Goal: Transaction & Acquisition: Purchase product/service

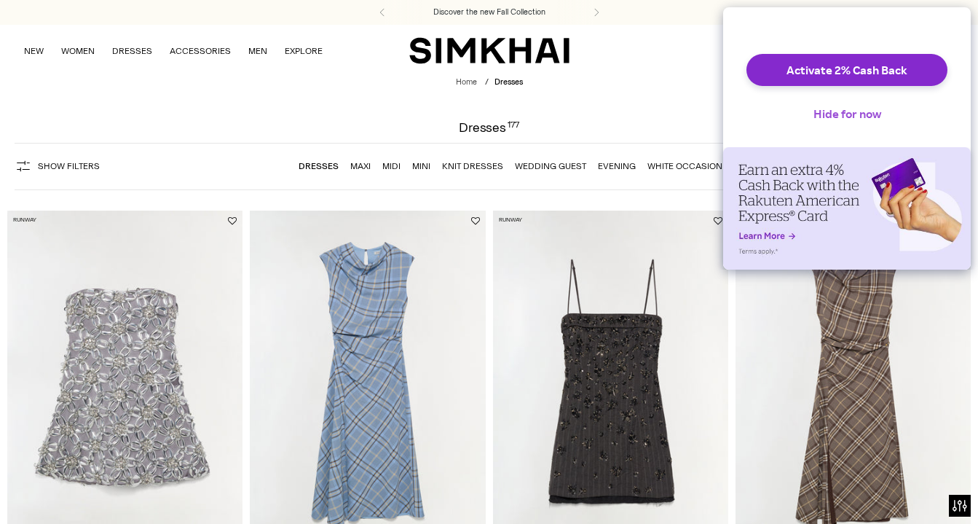
click at [851, 130] on button "Hide for now" at bounding box center [847, 114] width 91 height 32
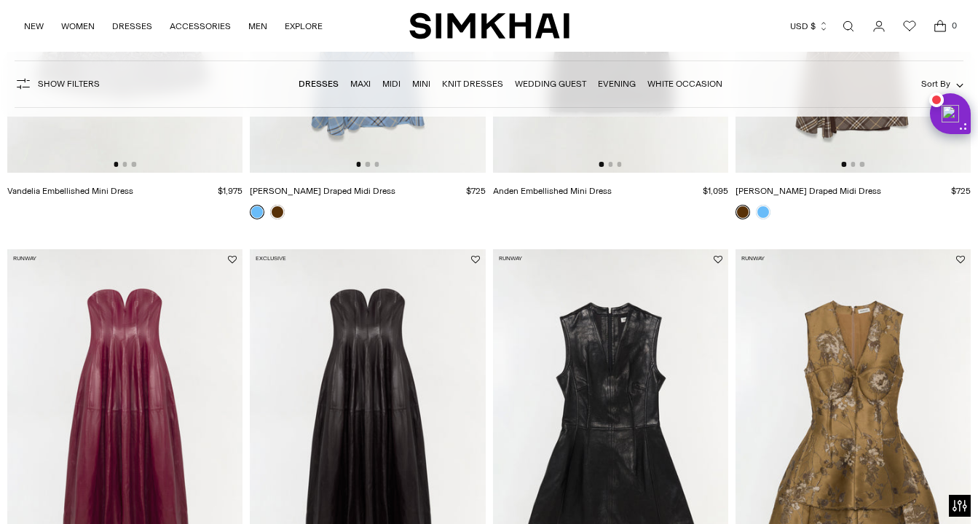
scroll to position [495, 0]
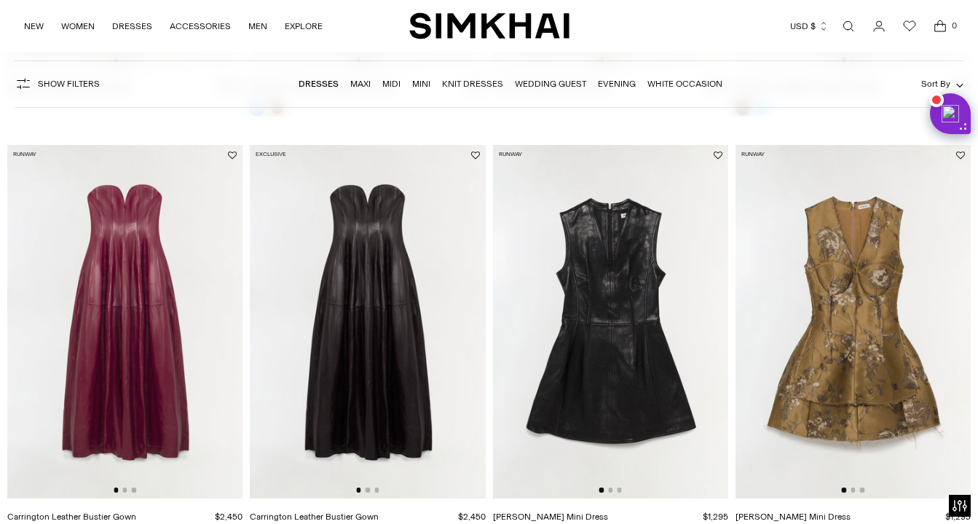
click at [391, 84] on link "Midi" at bounding box center [391, 84] width 18 height 10
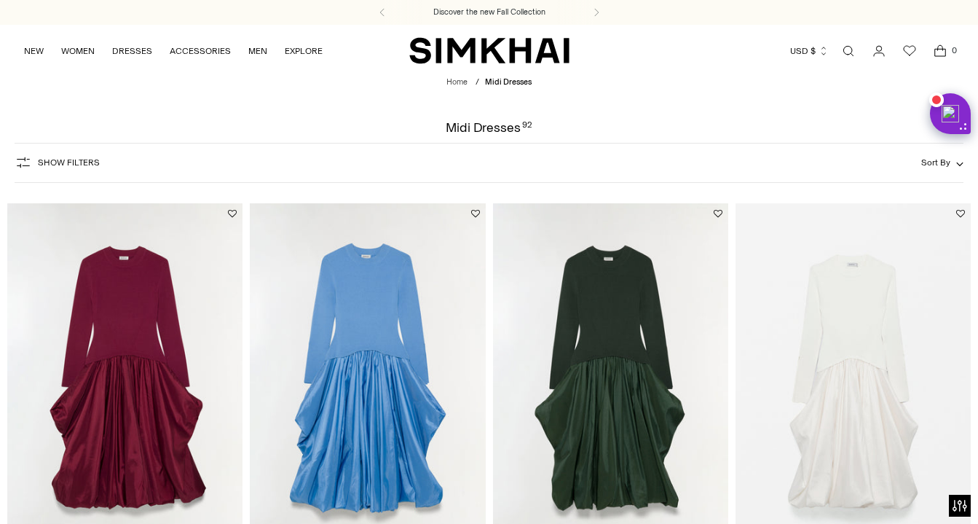
click at [80, 164] on span "Show Filters" at bounding box center [69, 162] width 62 height 10
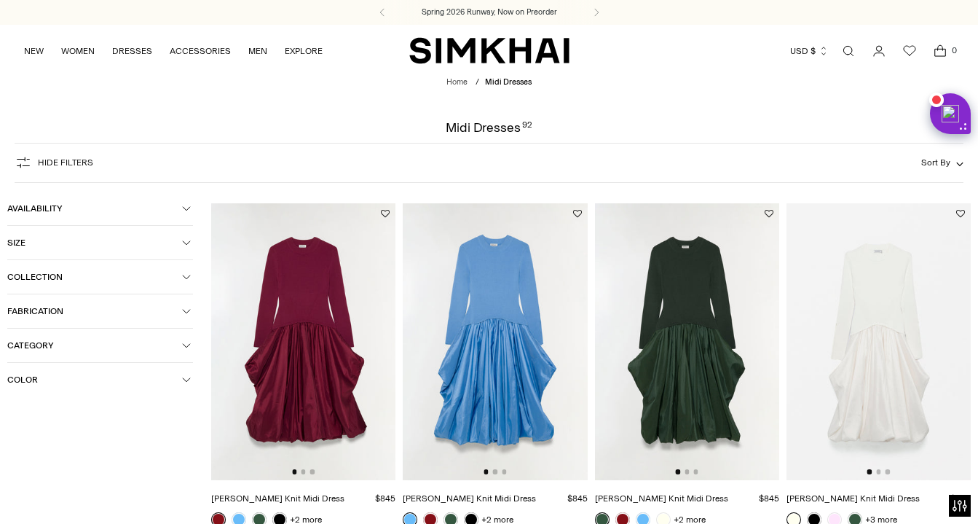
click at [83, 208] on span "Availability" at bounding box center [94, 208] width 175 height 10
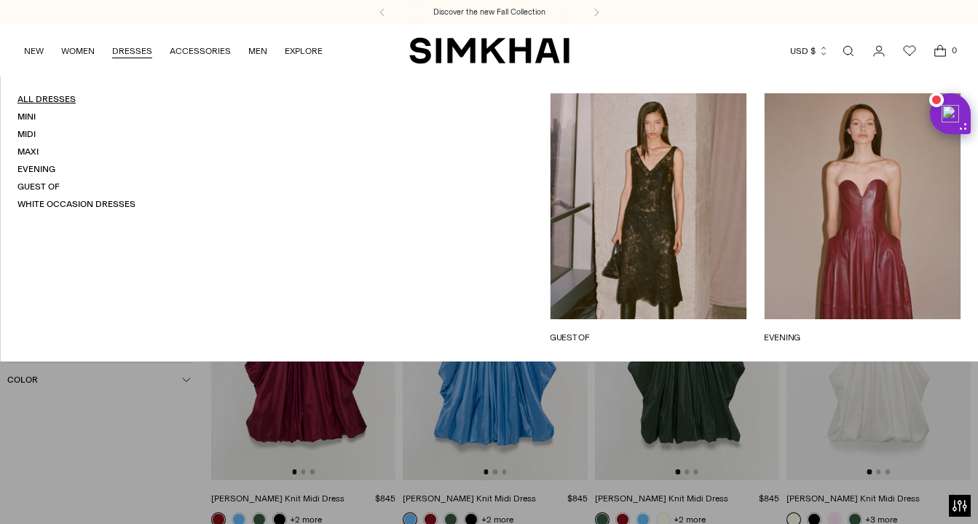
click at [68, 102] on link "All Dresses" at bounding box center [46, 99] width 58 height 10
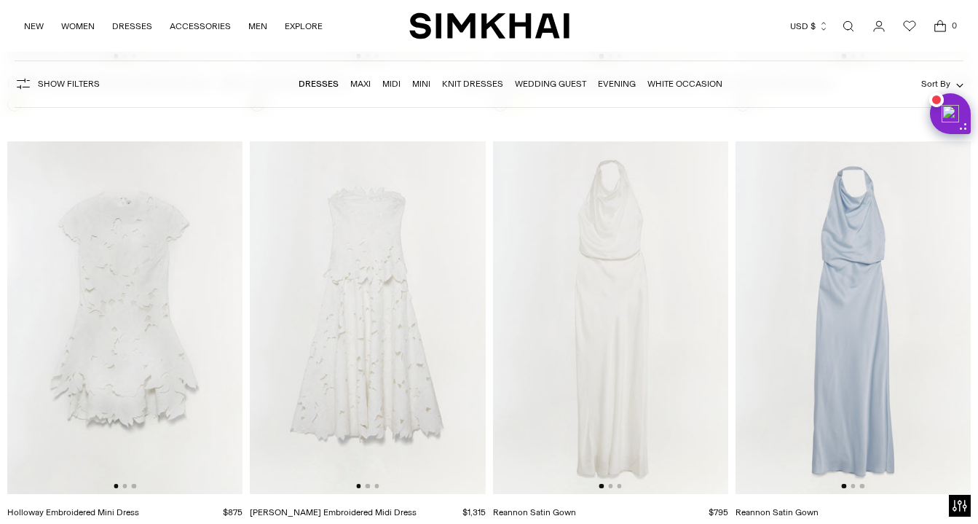
scroll to position [8003, 0]
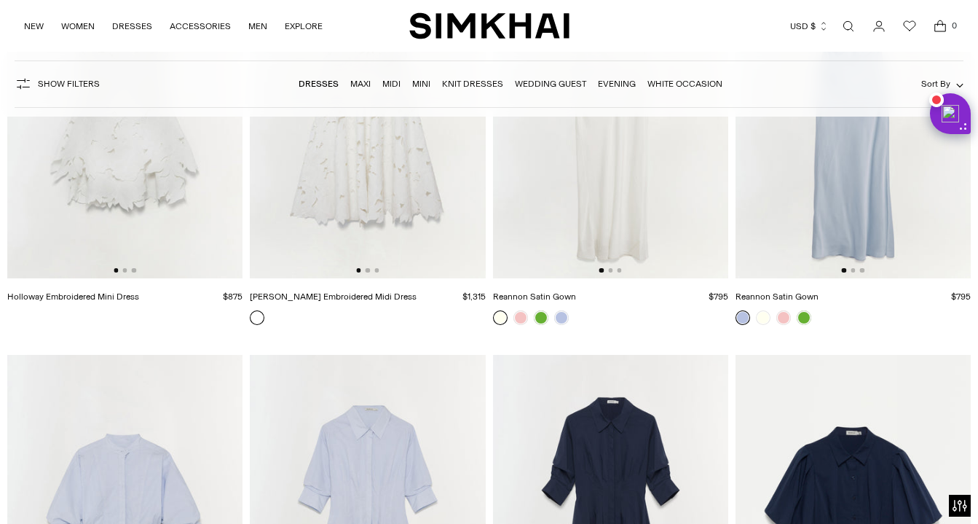
click at [61, 82] on span "Show Filters" at bounding box center [69, 84] width 62 height 10
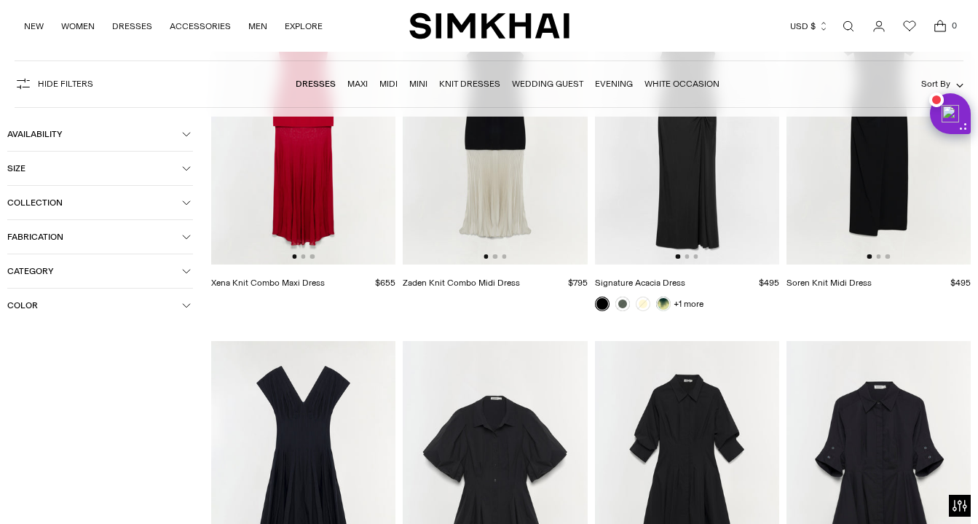
click at [67, 304] on span "Color" at bounding box center [94, 305] width 175 height 10
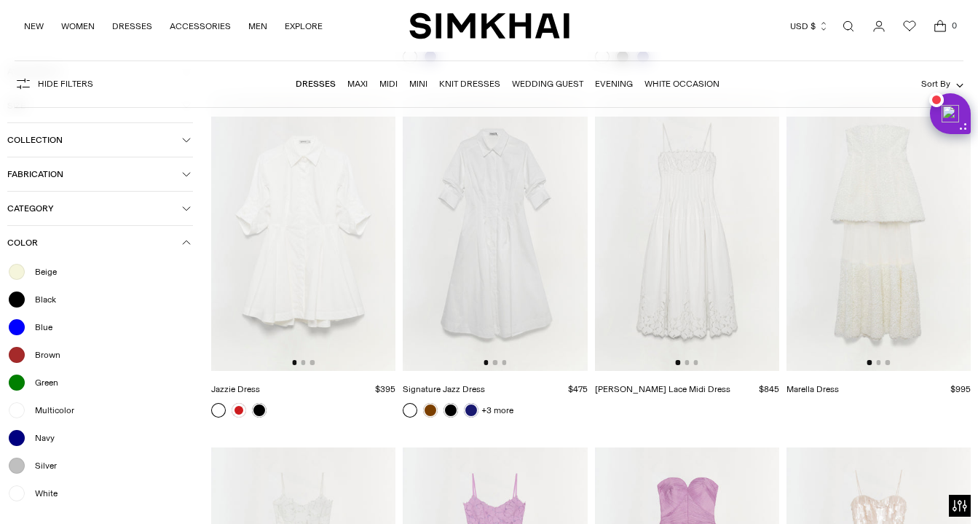
scroll to position [8972, 0]
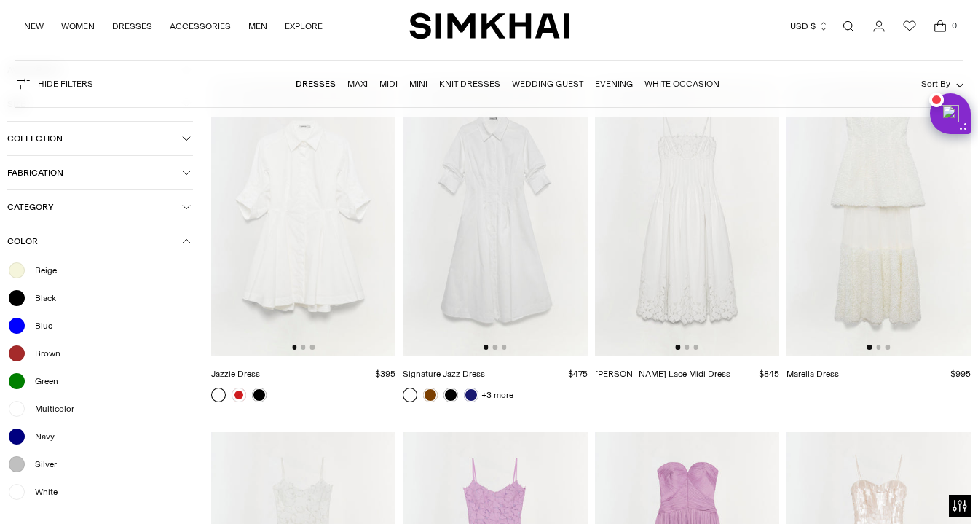
click at [102, 238] on span "Color" at bounding box center [94, 241] width 175 height 10
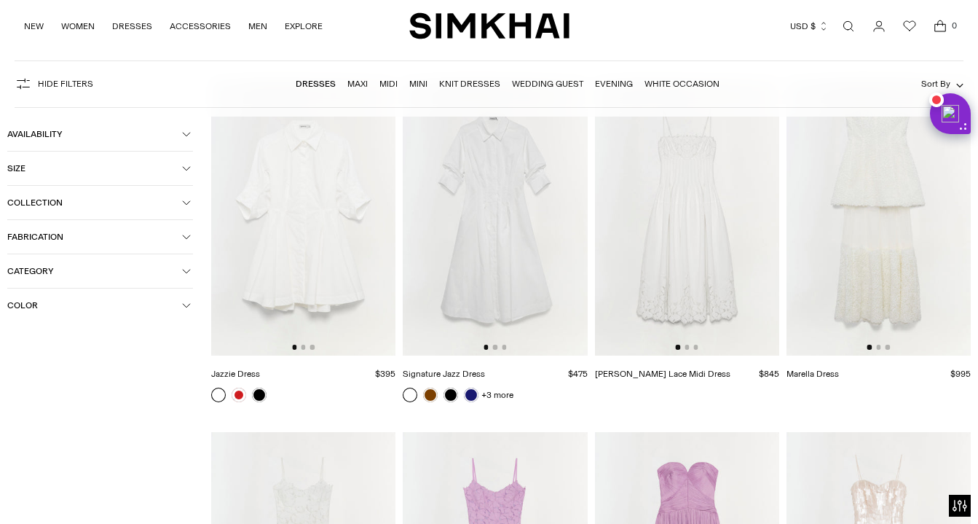
click at [110, 210] on button "Collection" at bounding box center [100, 203] width 186 height 34
click at [104, 269] on div "Resort & Swim" at bounding box center [100, 272] width 186 height 13
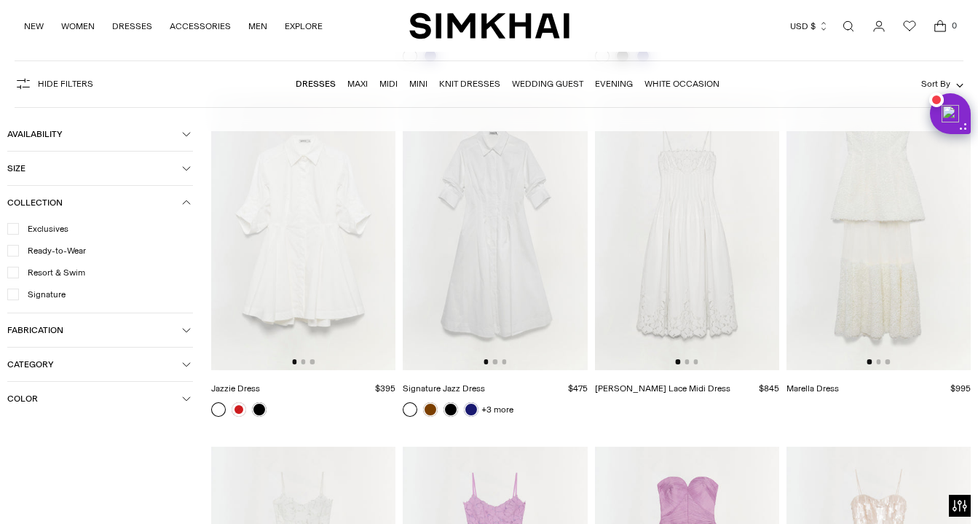
click at [106, 364] on span "Category" at bounding box center [94, 364] width 175 height 10
click at [76, 273] on span "Resort & Swim" at bounding box center [52, 272] width 66 height 13
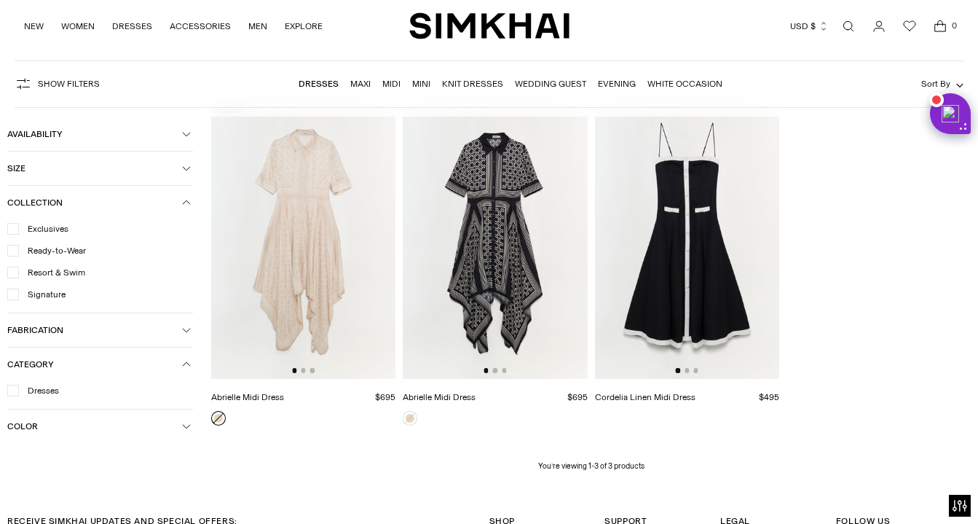
scroll to position [107, 0]
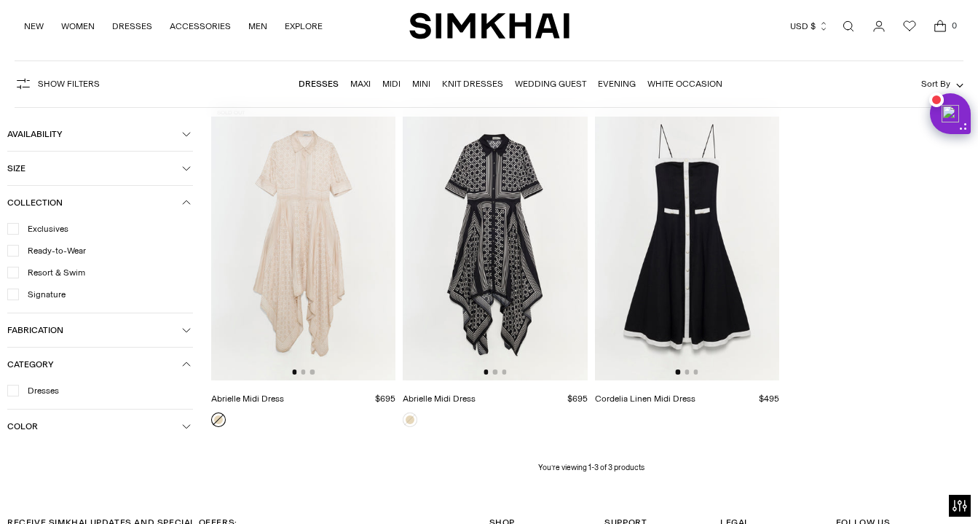
click at [14, 269] on icon at bounding box center [12, 272] width 7 height 7
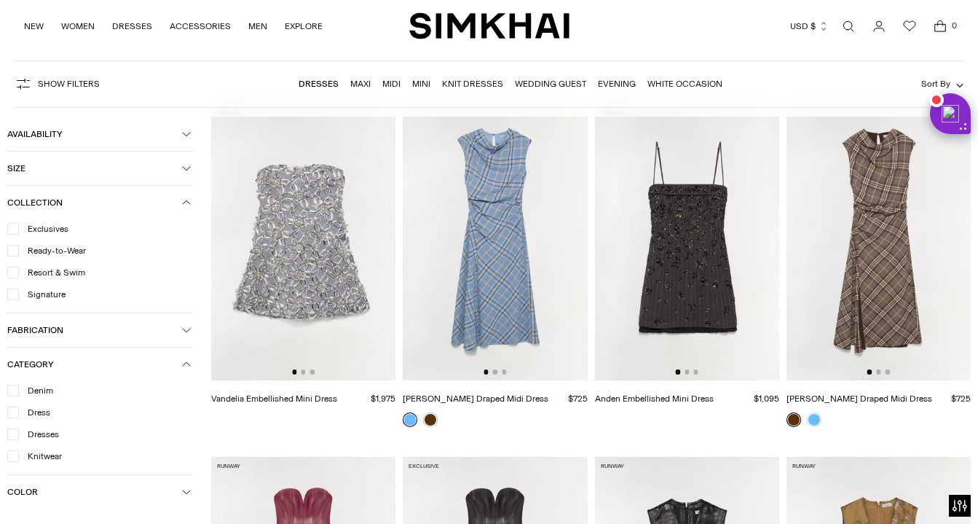
scroll to position [143, 0]
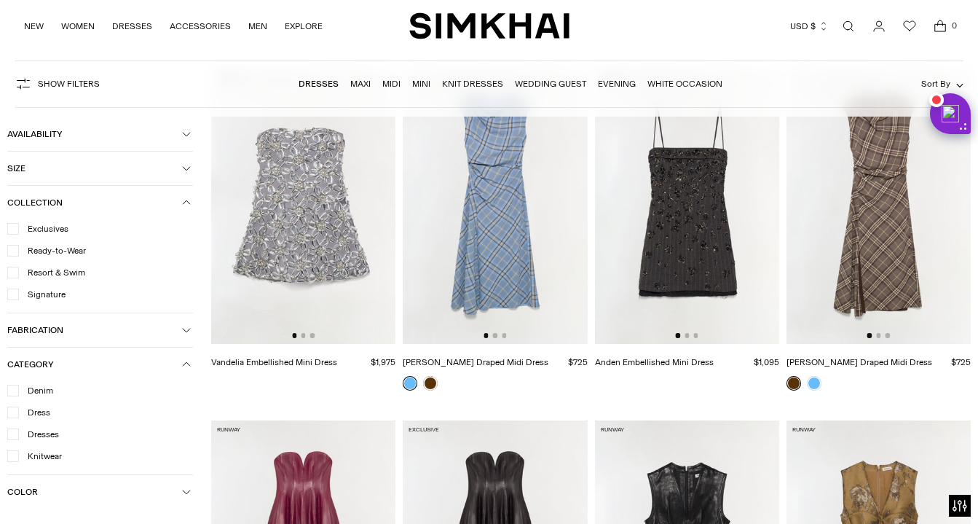
click at [110, 325] on span "Fabrication" at bounding box center [94, 330] width 175 height 10
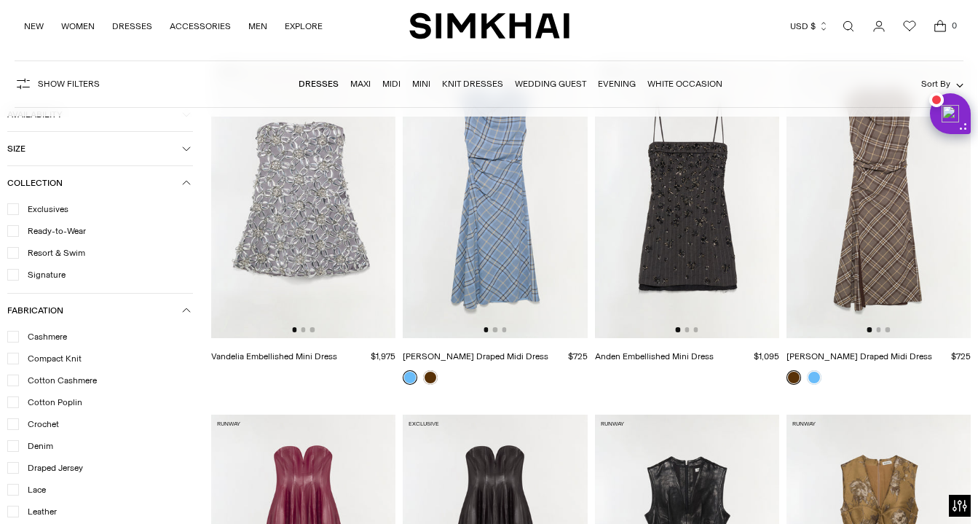
scroll to position [329, 0]
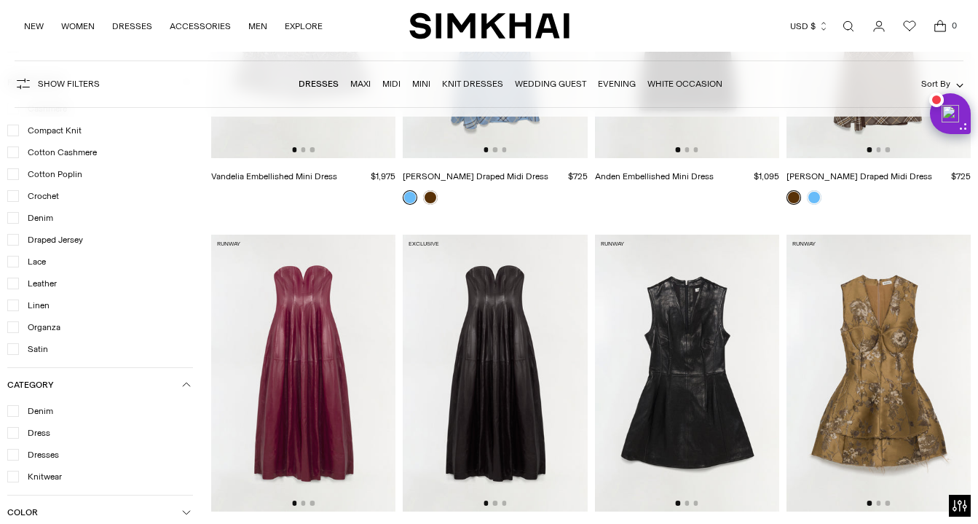
click at [30, 336] on ul "Cashmere Compact Knit Cotton Cashmere Cotton Poplin Crochet Denim Draped Jersey…" at bounding box center [100, 228] width 186 height 253
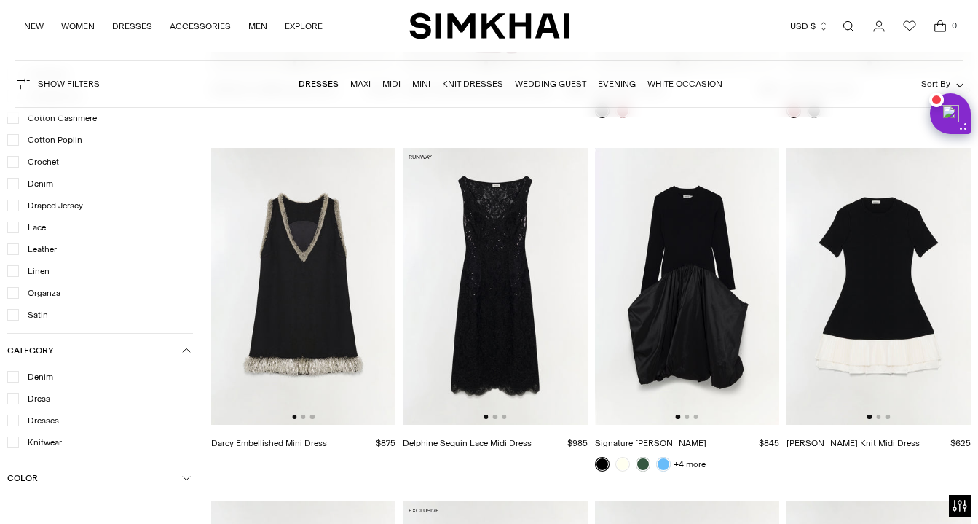
click at [17, 274] on div at bounding box center [13, 271] width 12 height 12
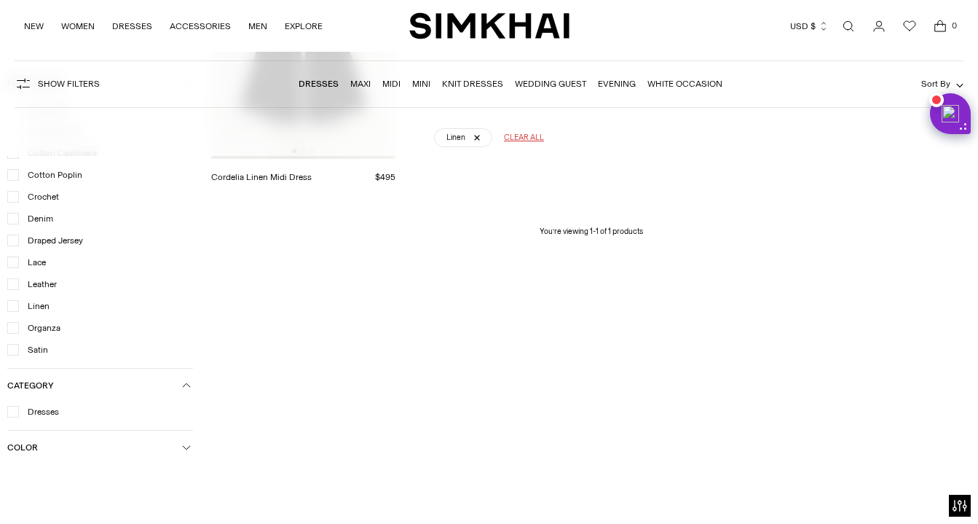
scroll to position [369, 0]
click at [11, 302] on icon at bounding box center [12, 305] width 7 height 7
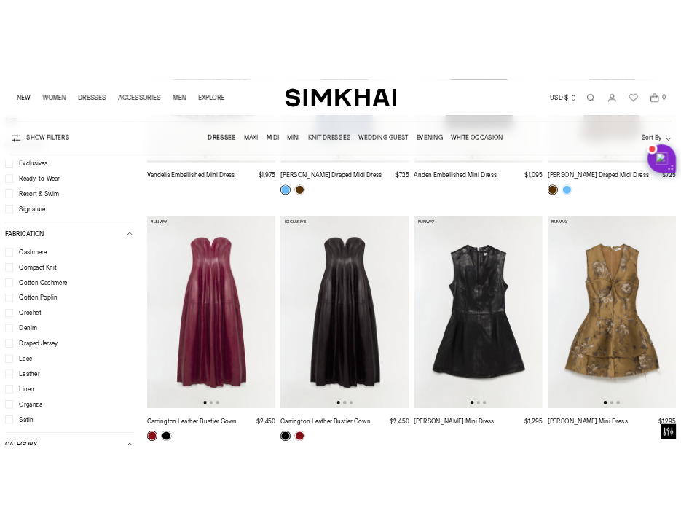
scroll to position [107, 0]
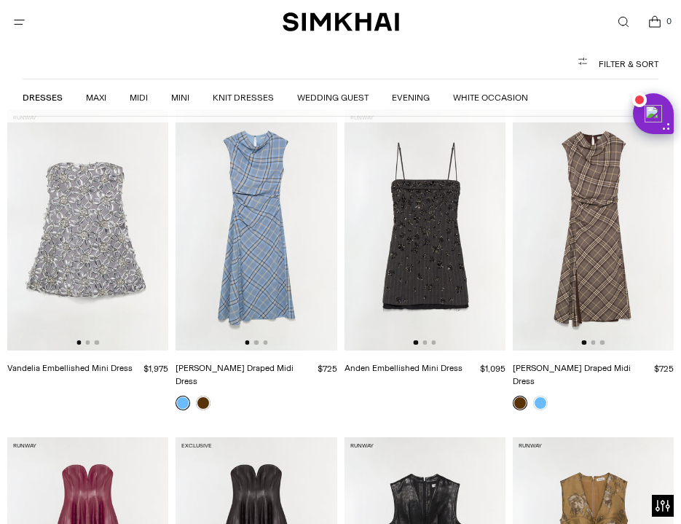
click at [617, 17] on link "Open search modal" at bounding box center [623, 22] width 30 height 30
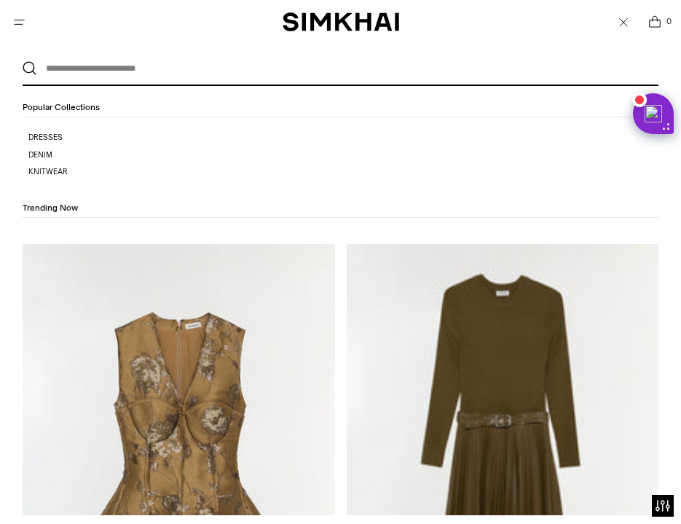
scroll to position [0, 0]
click at [617, 17] on icon "Open search modal" at bounding box center [623, 22] width 19 height 15
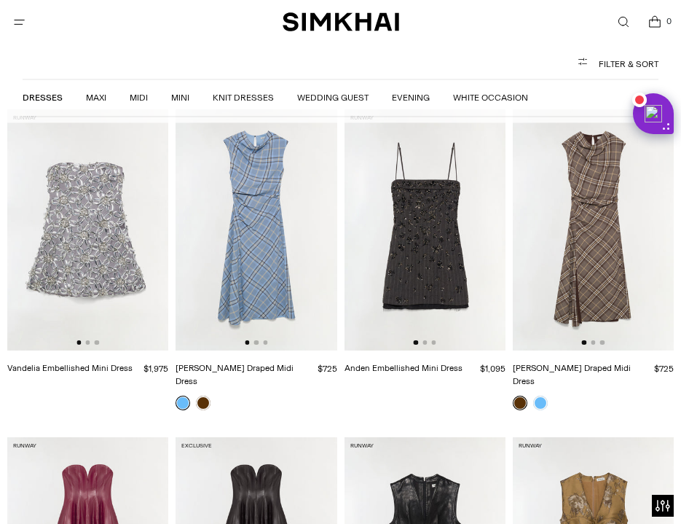
scroll to position [602, 0]
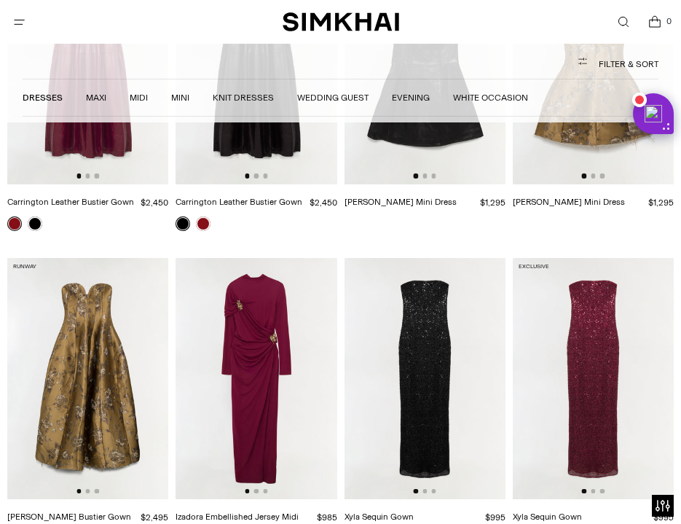
click at [626, 22] on icon "Open search modal" at bounding box center [622, 22] width 15 height 12
click at [623, 17] on icon "Open search modal" at bounding box center [622, 22] width 15 height 12
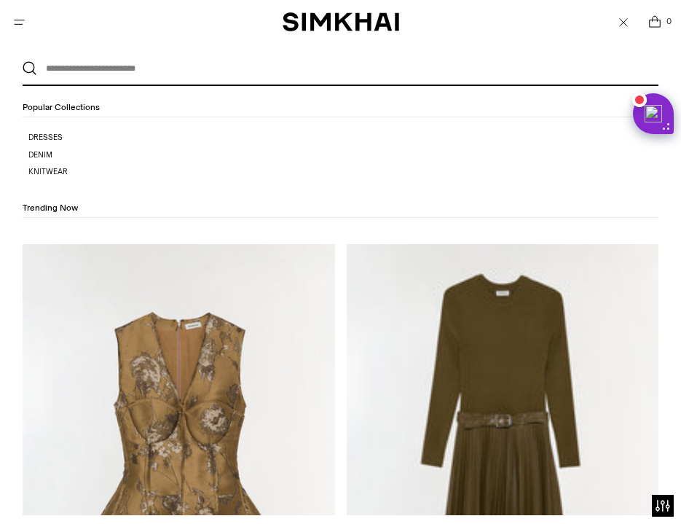
click at [620, 31] on span "Open search modal" at bounding box center [623, 21] width 19 height 19
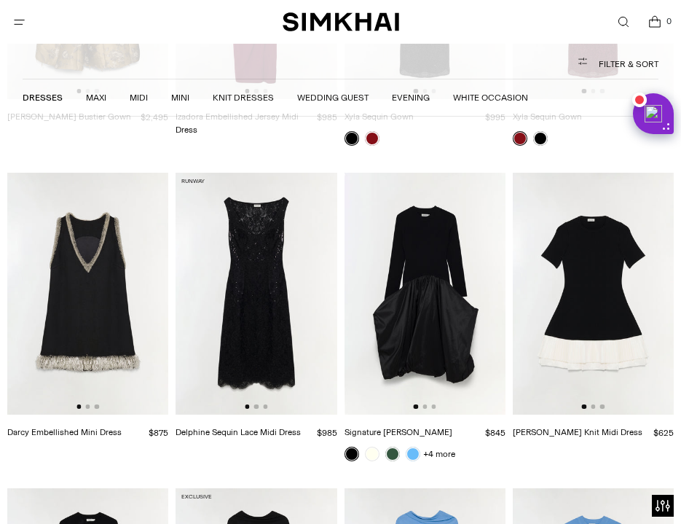
scroll to position [1096, 0]
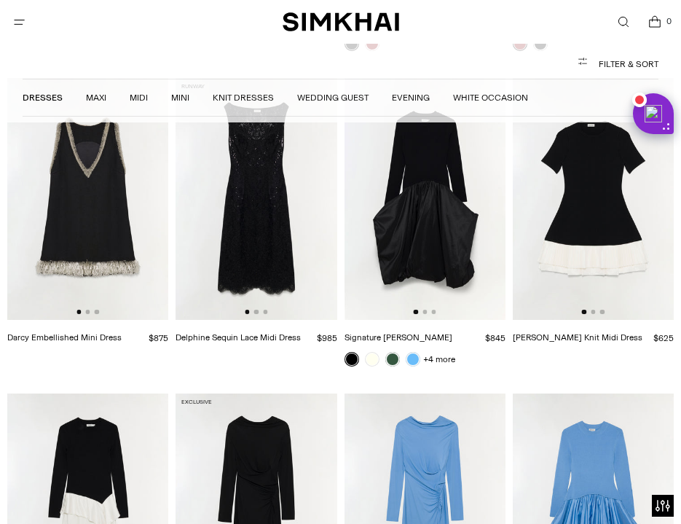
click at [631, 25] on span "Open search modal" at bounding box center [623, 22] width 24 height 24
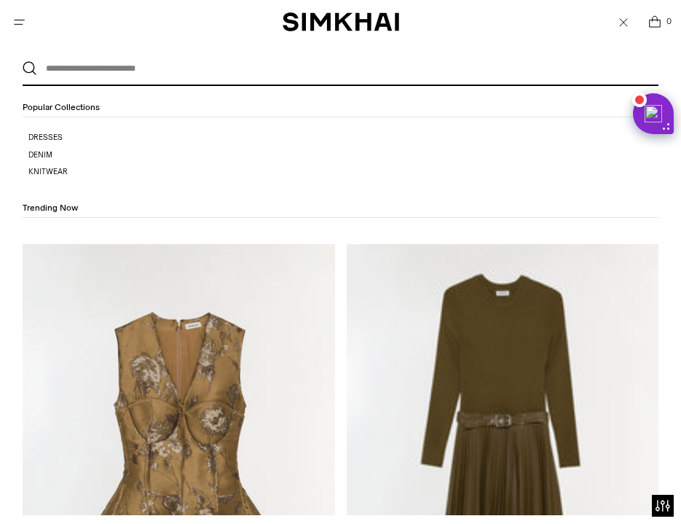
scroll to position [0, 0]
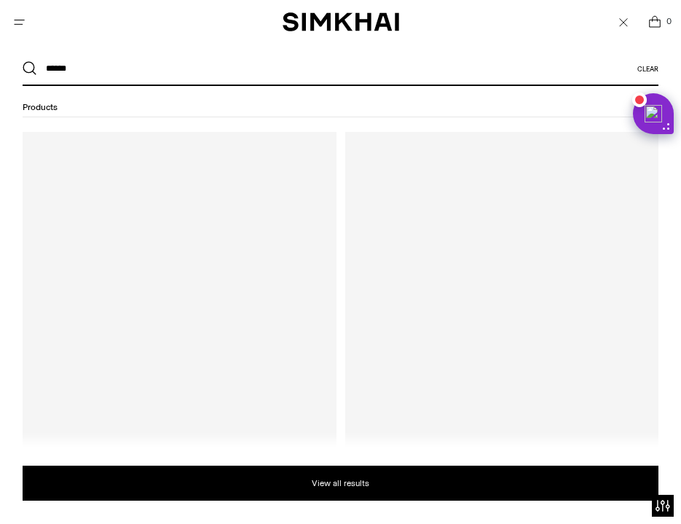
type input "******"
click at [29, 68] on button "Search" at bounding box center [30, 68] width 15 height 15
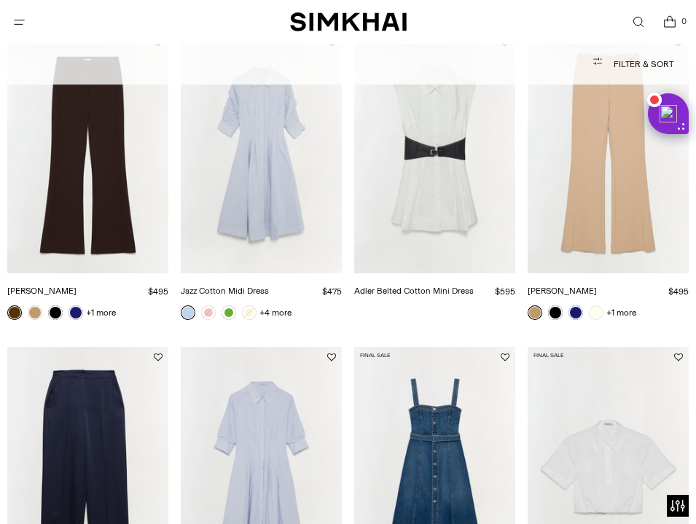
scroll to position [1039, 0]
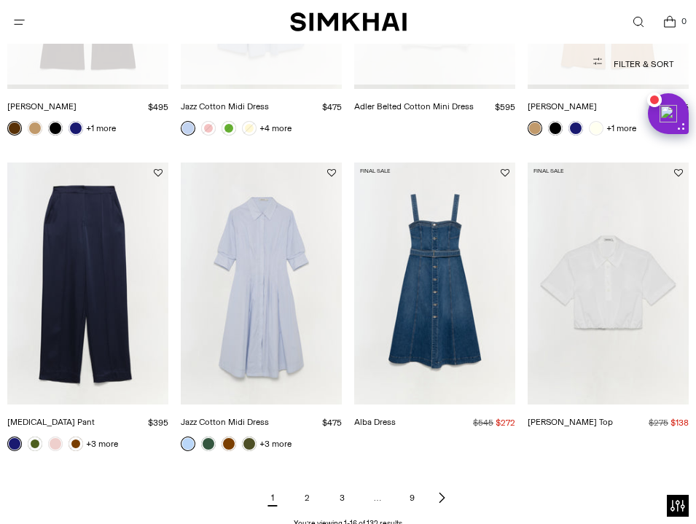
click at [302, 483] on link "2" at bounding box center [307, 497] width 29 height 29
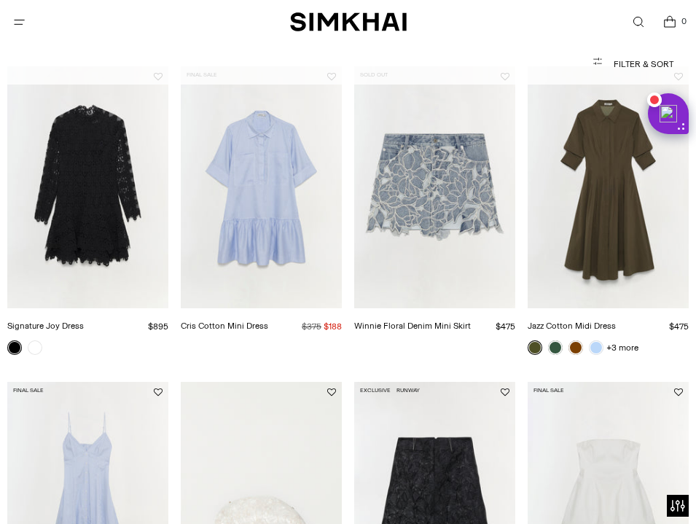
scroll to position [792, 0]
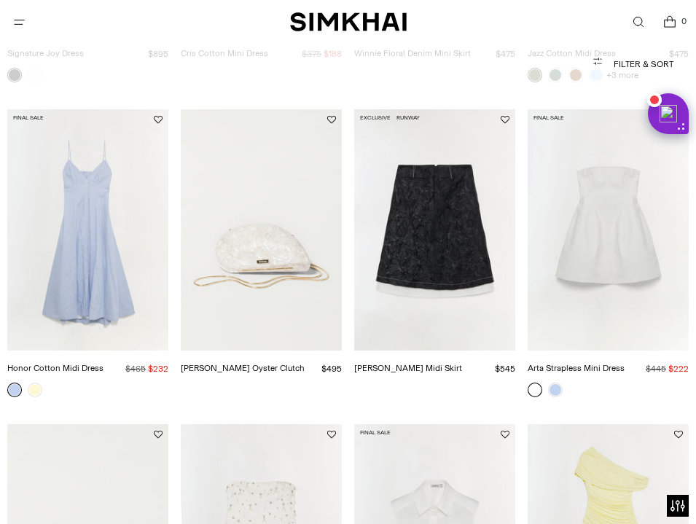
click at [34, 373] on link "Honor Cotton Midi Dress" at bounding box center [55, 368] width 96 height 10
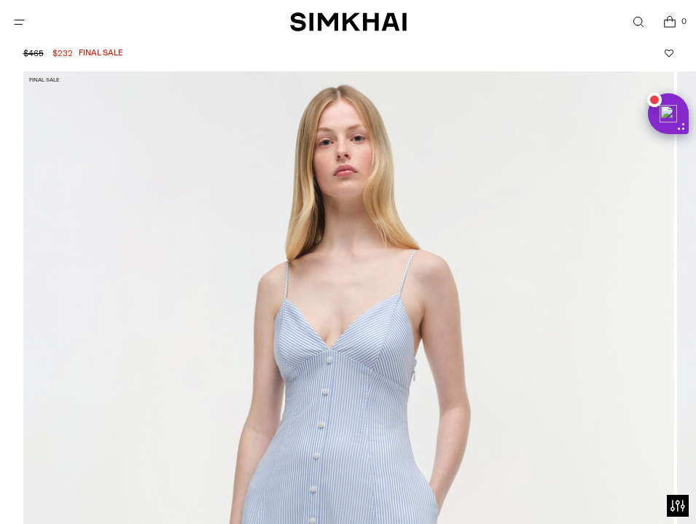
scroll to position [177, 0]
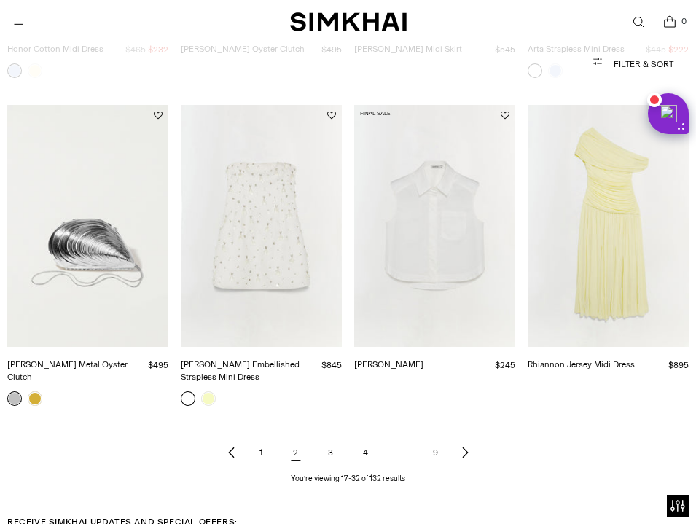
scroll to position [1119, 0]
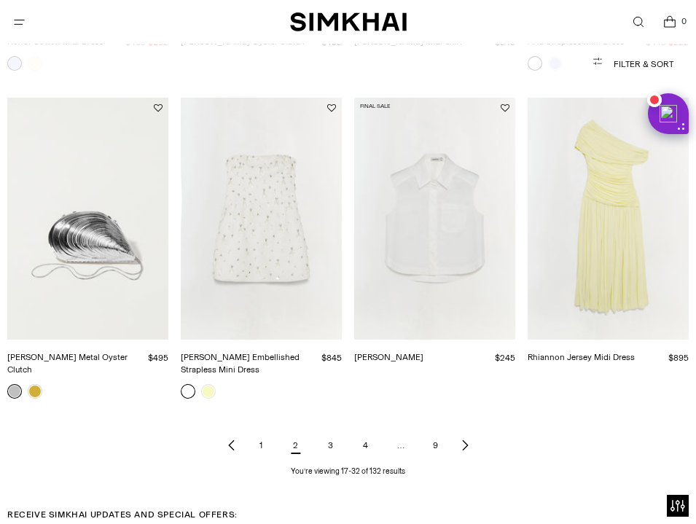
click at [328, 430] on link "3" at bounding box center [330, 444] width 29 height 29
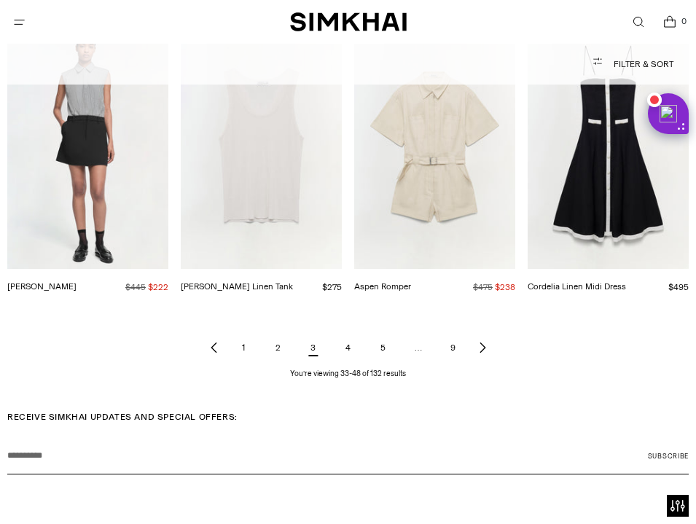
scroll to position [1210, 0]
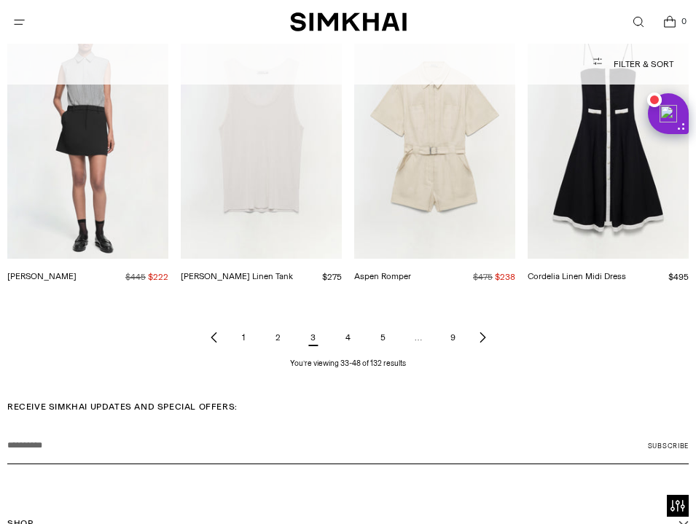
click at [344, 323] on link "4" at bounding box center [348, 337] width 29 height 29
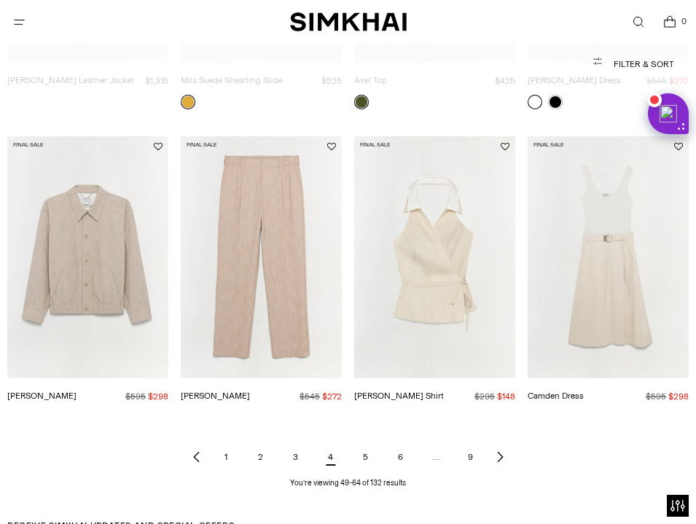
scroll to position [1084, 0]
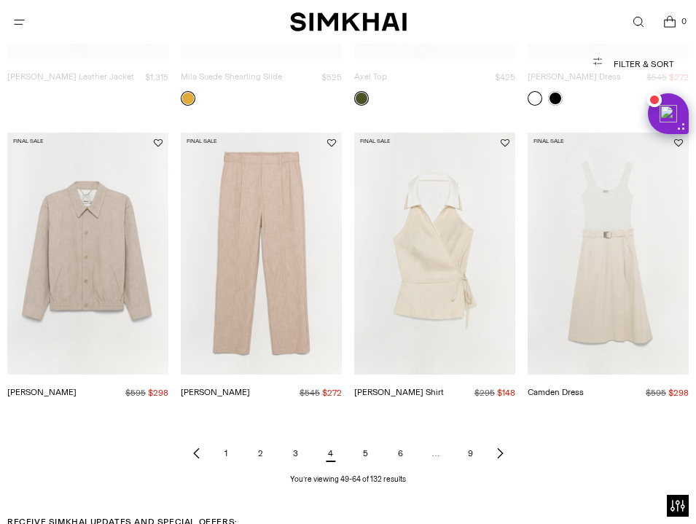
click at [371, 438] on link "5" at bounding box center [365, 452] width 29 height 29
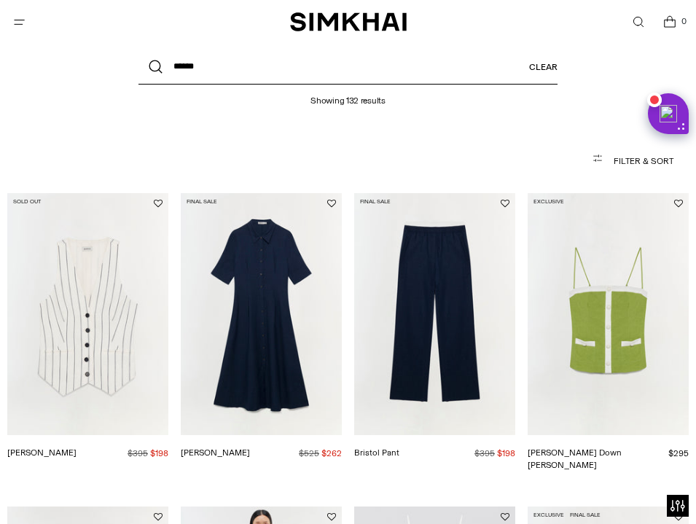
scroll to position [352, 0]
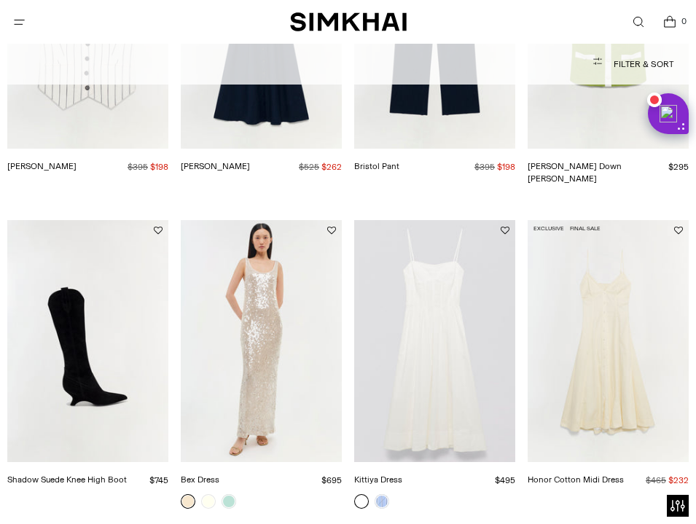
click at [383, 484] on link "Kittiya Dress" at bounding box center [378, 479] width 48 height 10
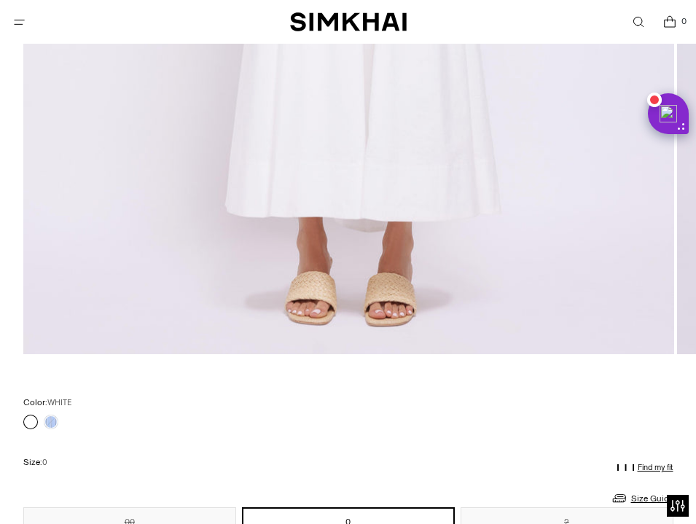
scroll to position [832, 0]
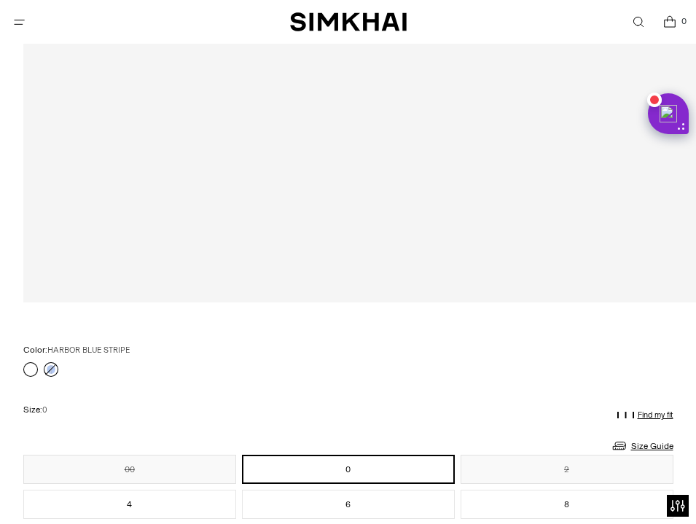
click at [55, 369] on link at bounding box center [51, 369] width 15 height 15
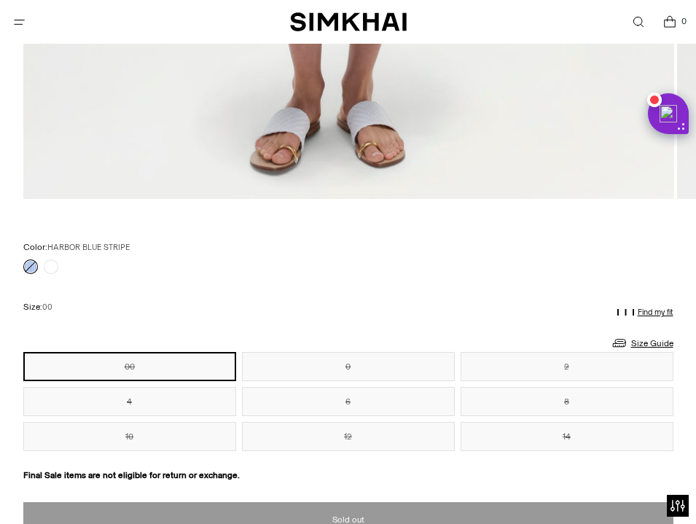
scroll to position [963, 0]
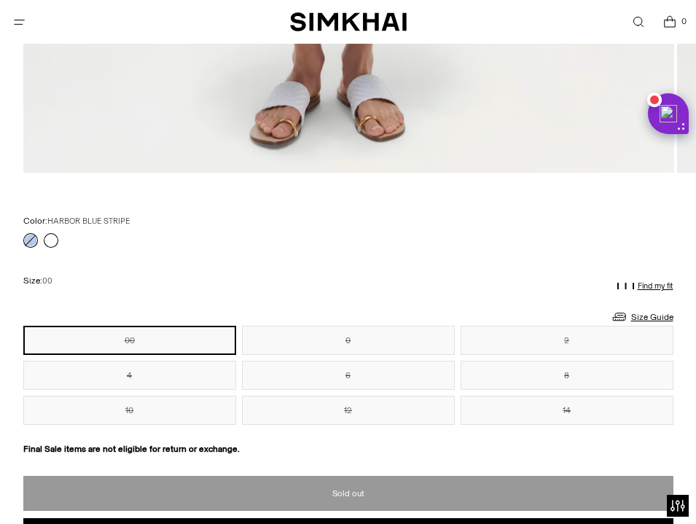
click at [50, 239] on link at bounding box center [51, 240] width 15 height 15
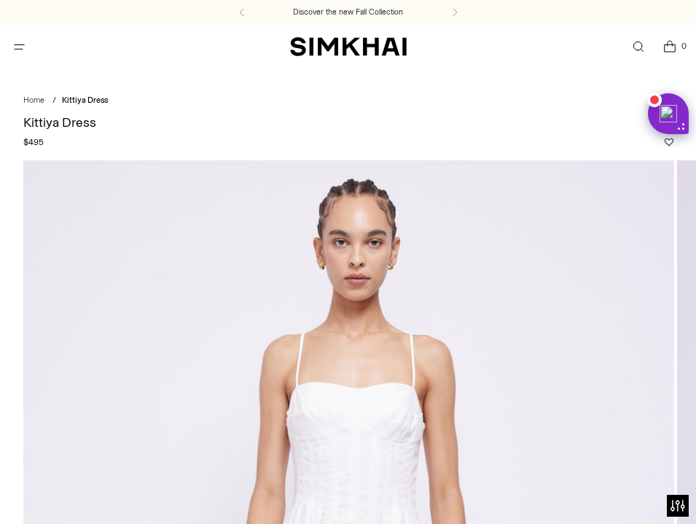
scroll to position [796, 0]
